Goal: Transaction & Acquisition: Purchase product/service

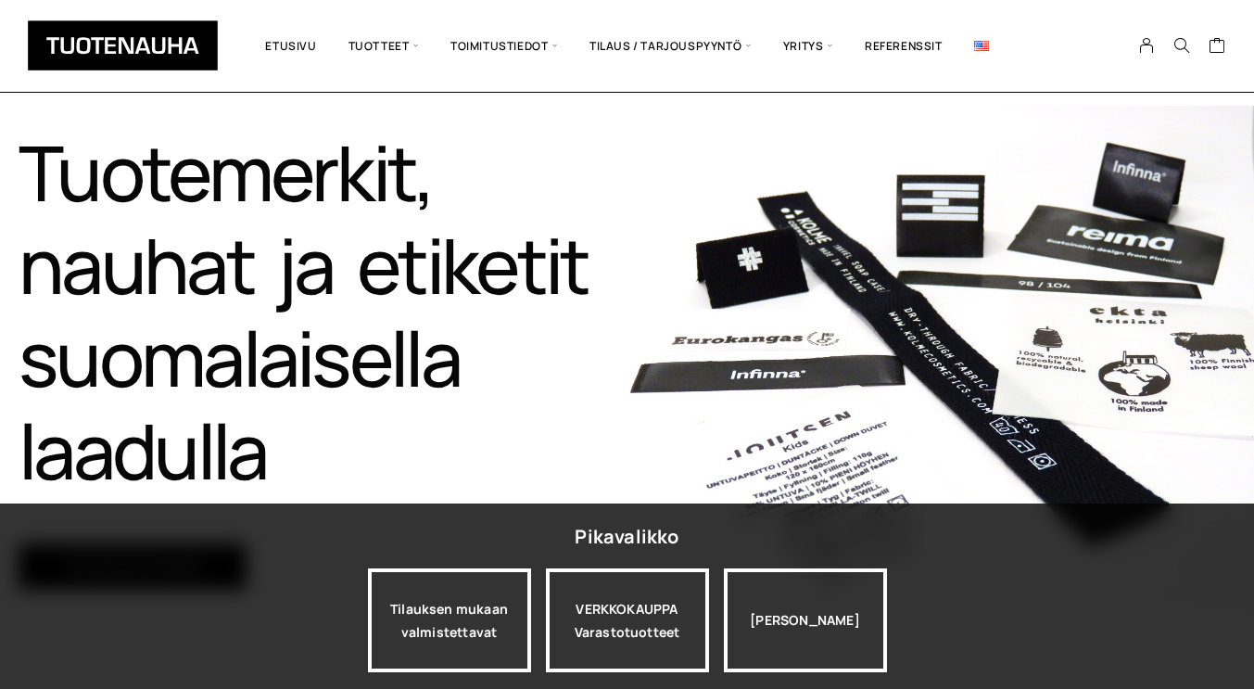
scroll to position [191, 0]
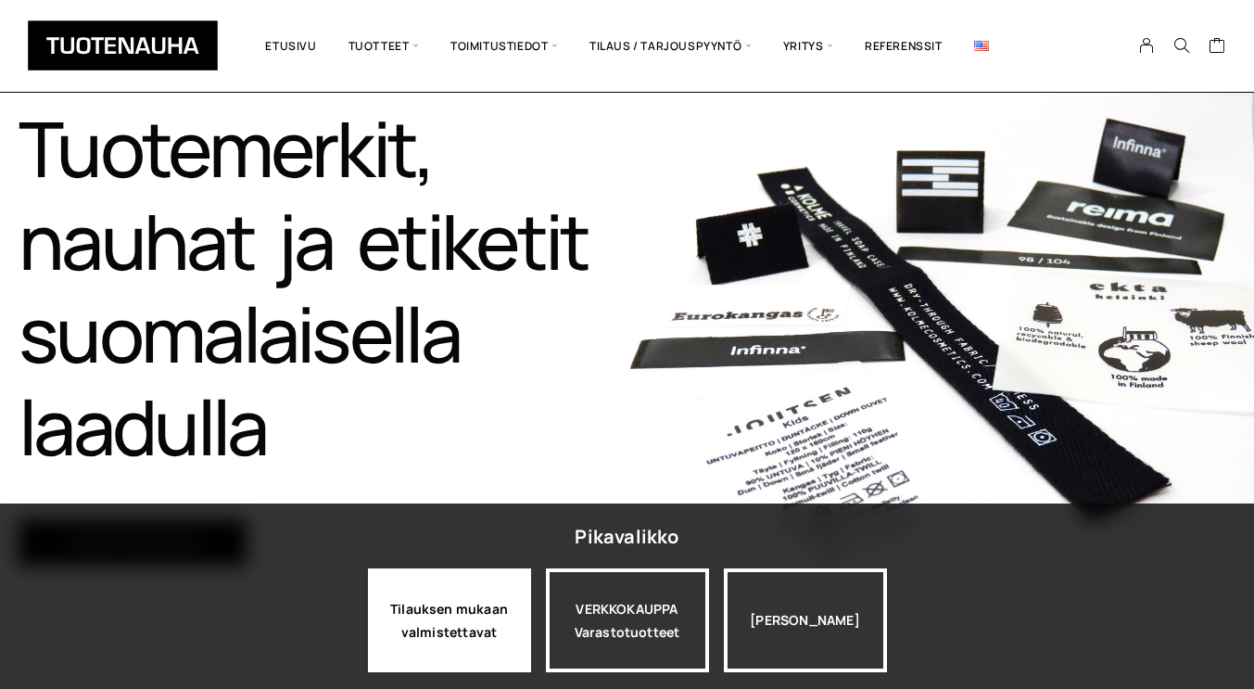
click at [457, 623] on div "Tilauksen mukaan valmistettavat" at bounding box center [449, 620] width 163 height 104
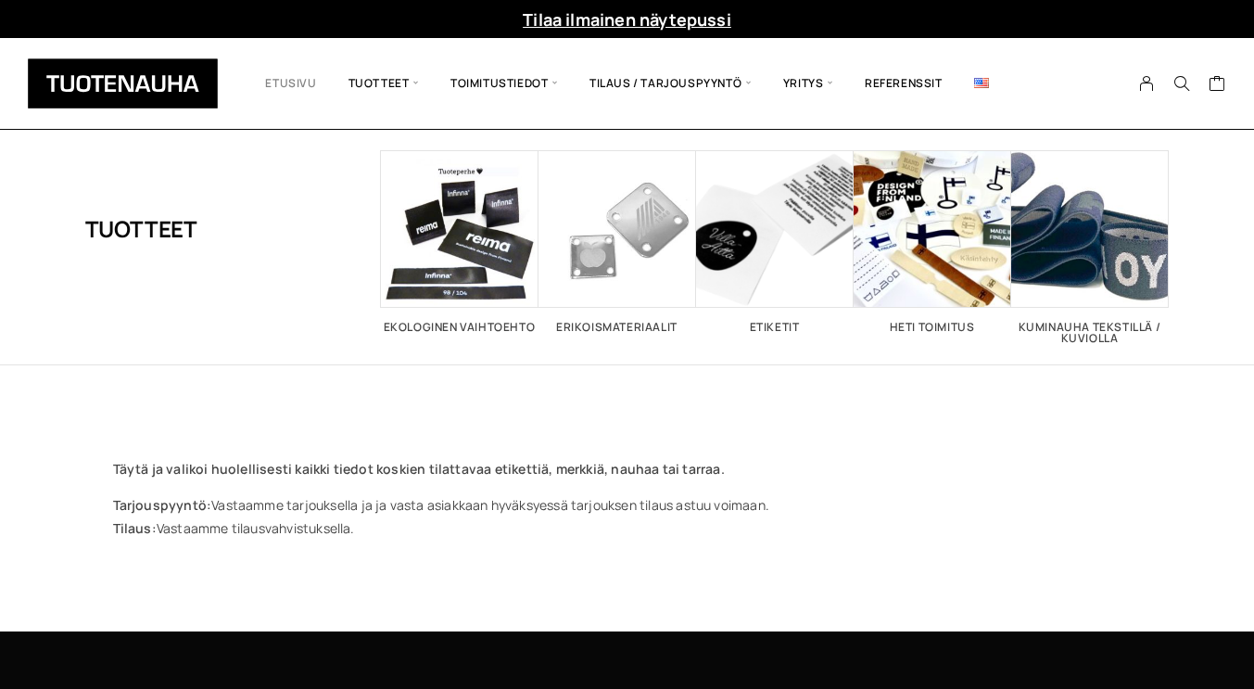
click at [292, 84] on link "Etusivu" at bounding box center [290, 83] width 83 height 63
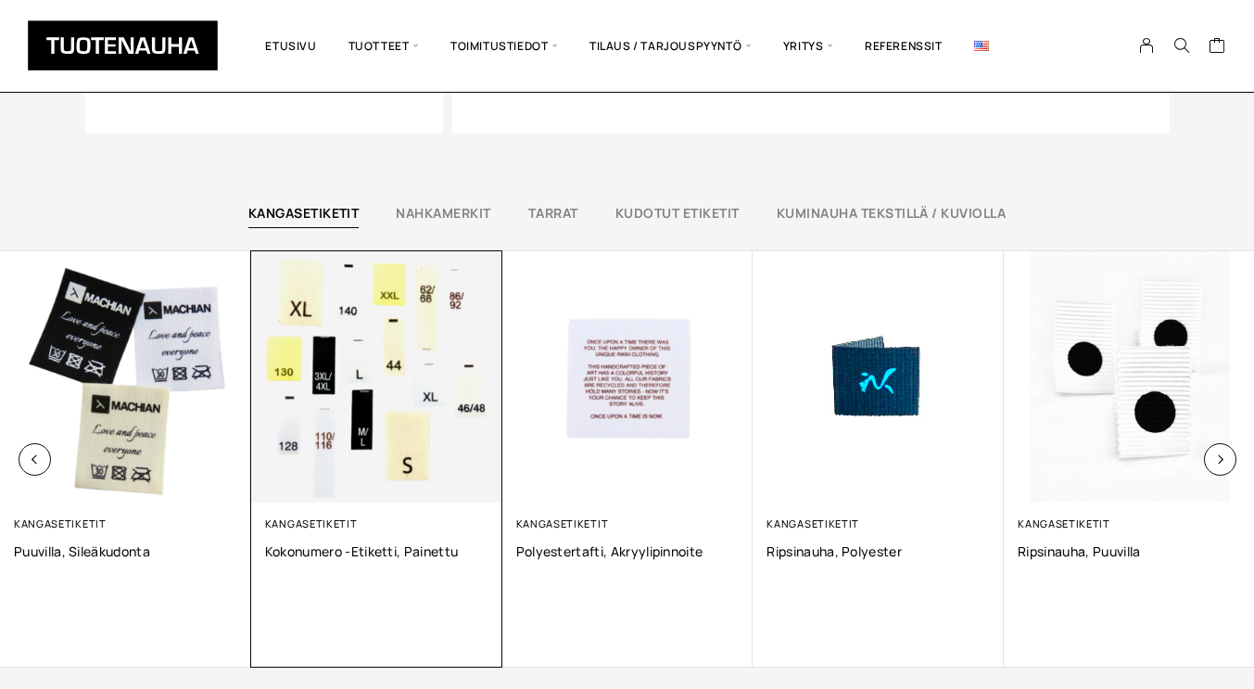
scroll to position [1201, 0]
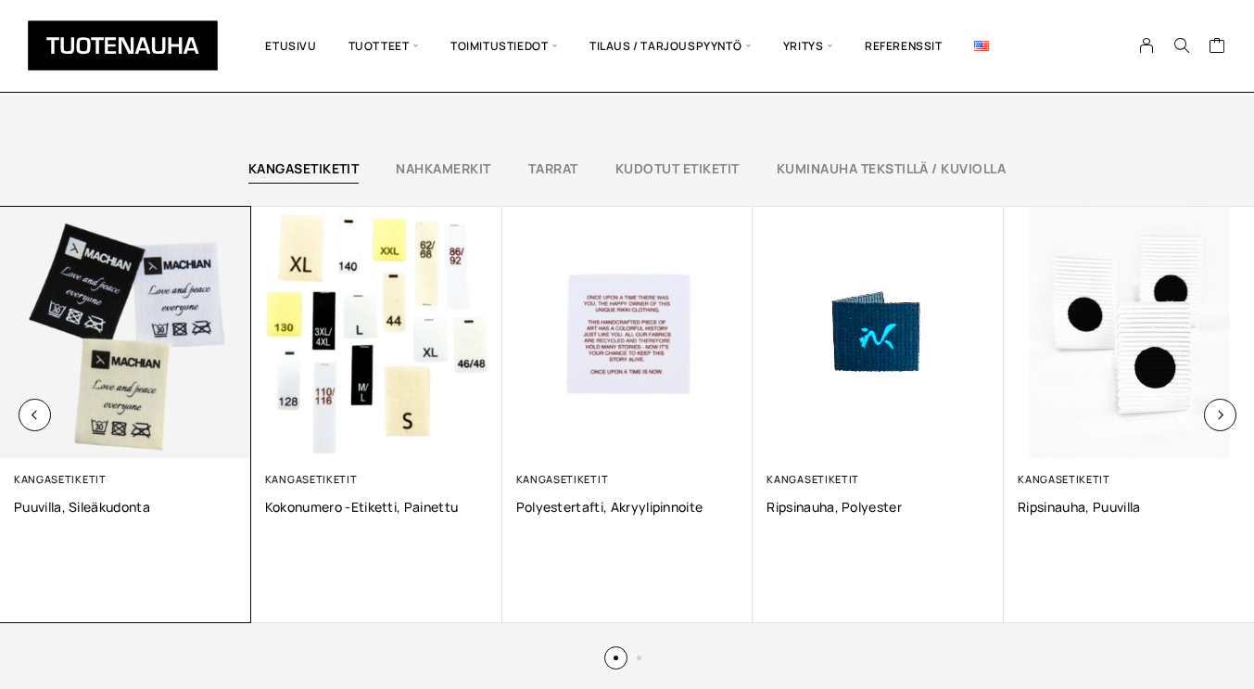
click at [169, 292] on img at bounding box center [125, 332] width 251 height 251
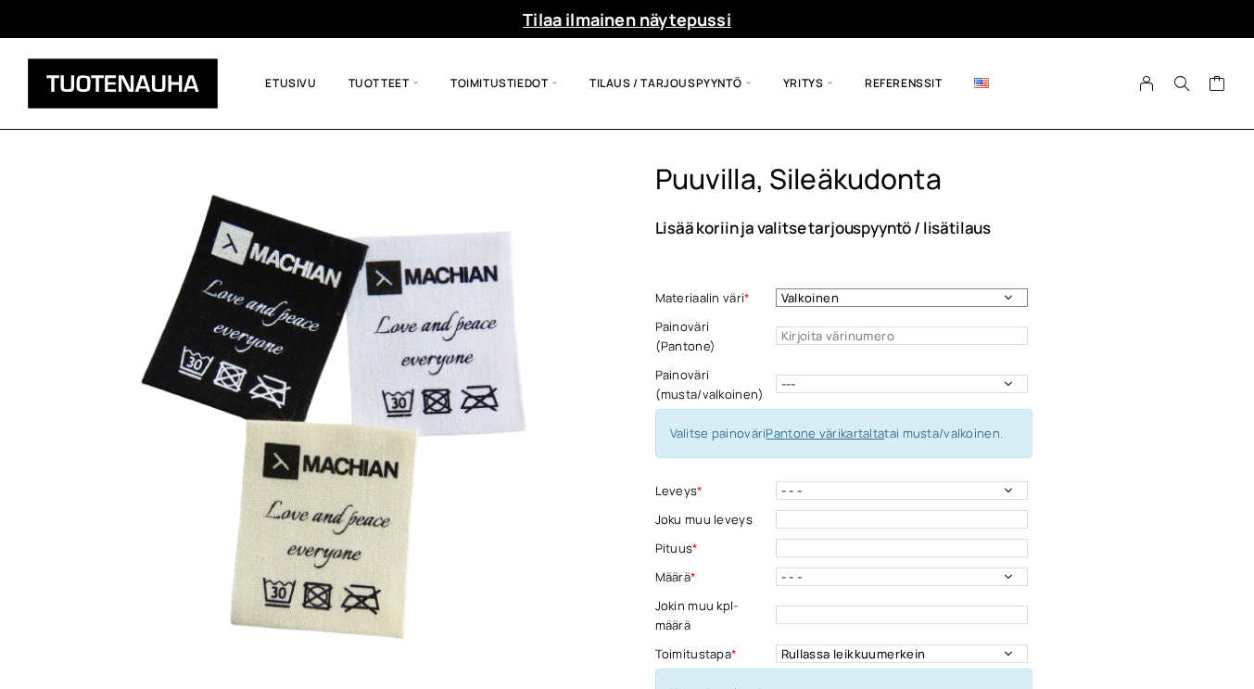
click at [914, 297] on select "Valkoinen Musta Luonnonvalkoinen" at bounding box center [902, 297] width 252 height 19
click at [1074, 254] on div "Puuvilla, sileäkudonta Lisää koriin ja valitse tarjouspyyntö / lisätilaus Mater…" at bounding box center [912, 689] width 515 height 1055
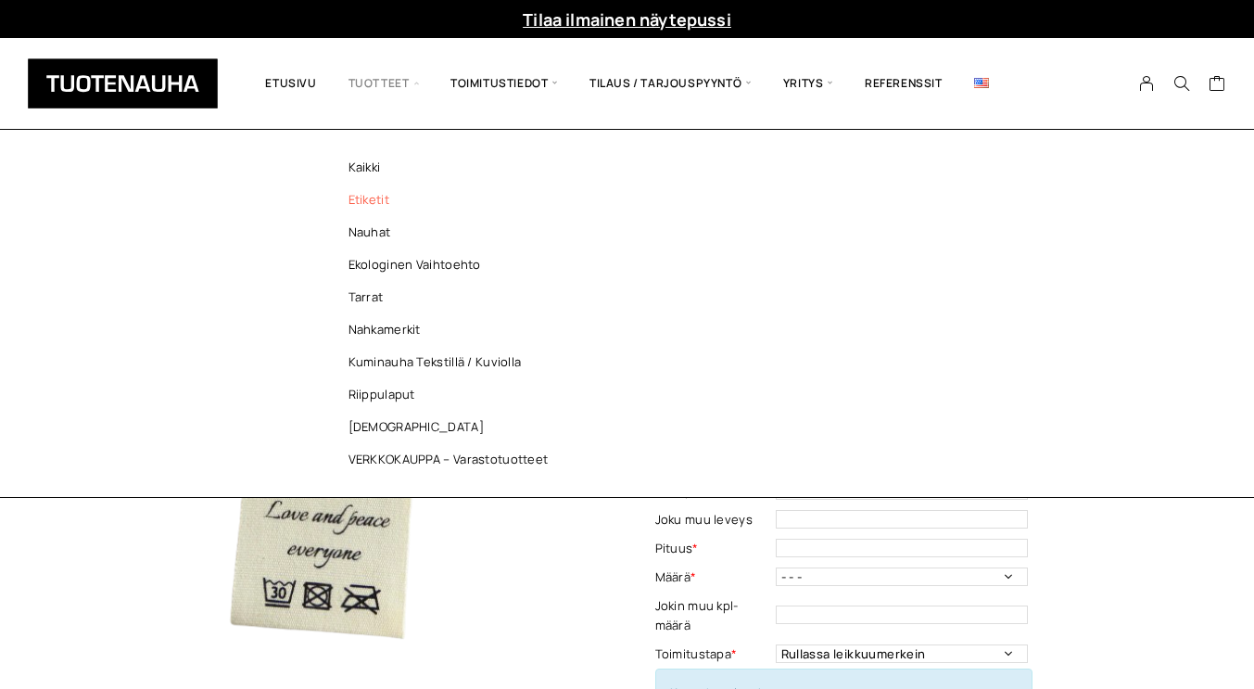
click at [362, 195] on link "Etiketit" at bounding box center [453, 200] width 269 height 32
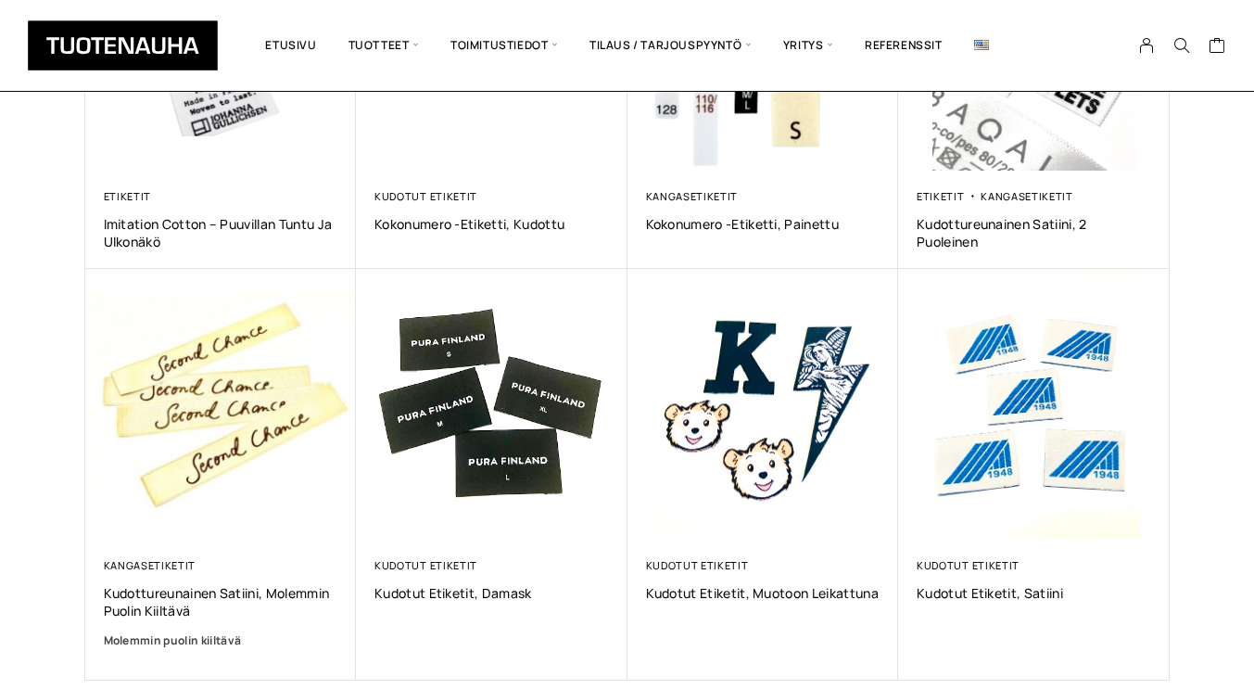
scroll to position [1011, 0]
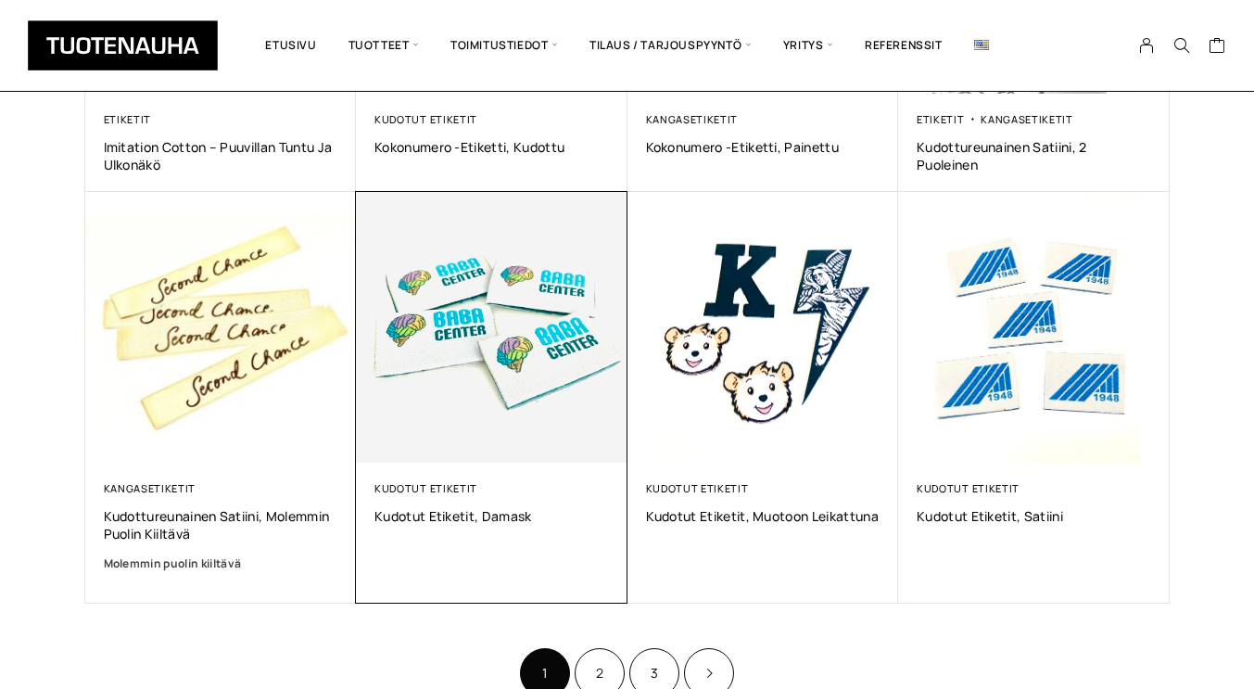
click at [469, 344] on img at bounding box center [492, 326] width 285 height 285
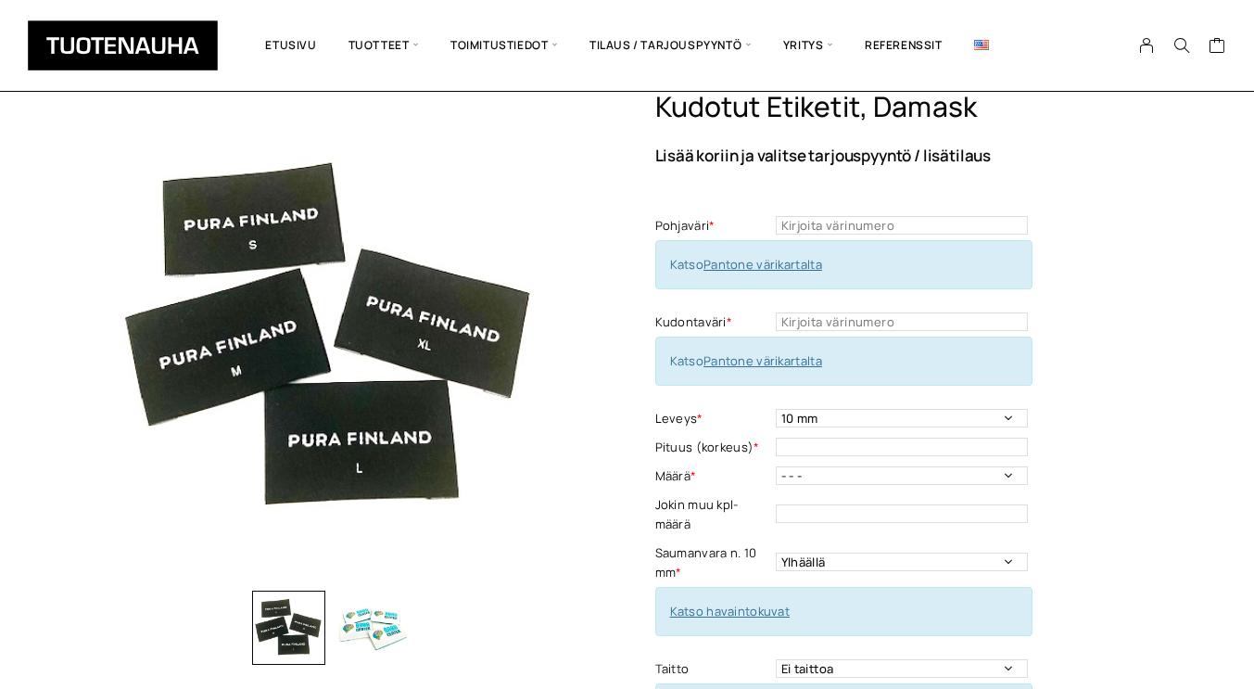
scroll to position [73, 0]
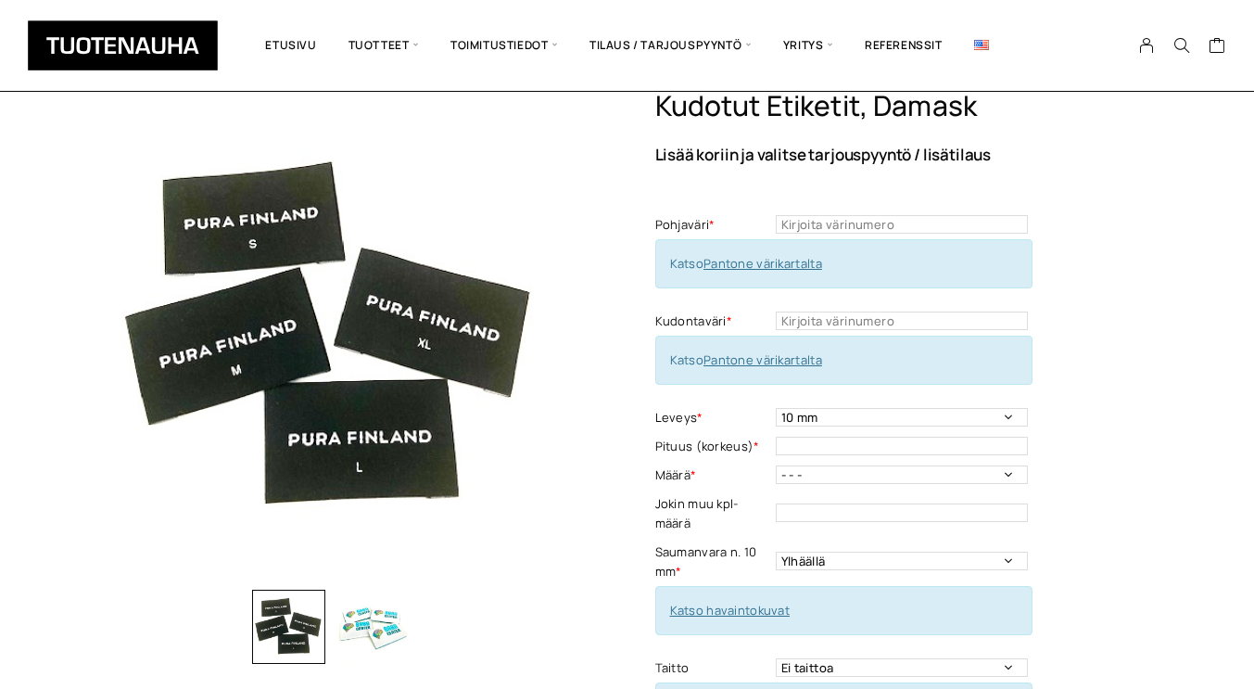
click at [775, 263] on link "Pantone värikartalta" at bounding box center [763, 263] width 119 height 17
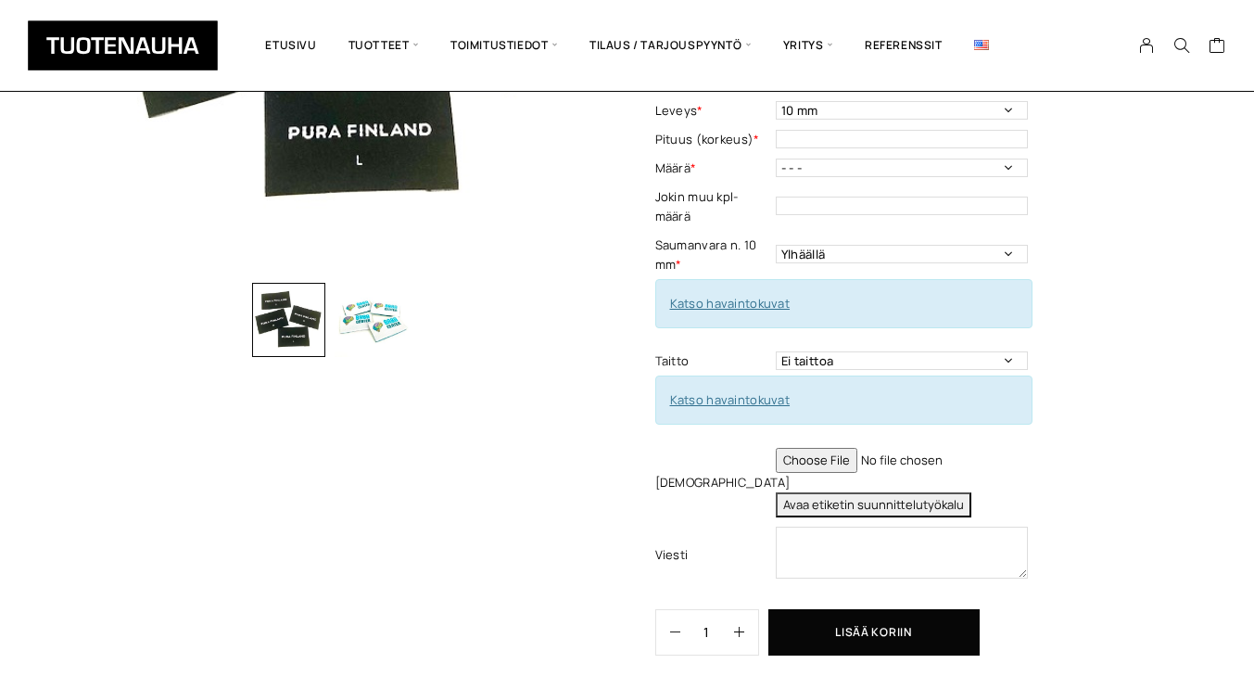
scroll to position [382, 0]
